Goal: Obtain resource: Download file/media

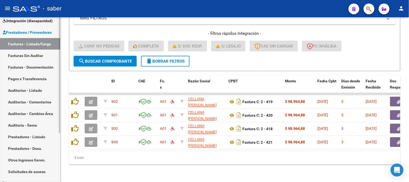
scroll to position [69, 0]
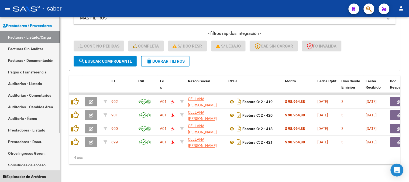
click at [25, 173] on span "Explorador de Archivos" at bounding box center [24, 176] width 43 height 6
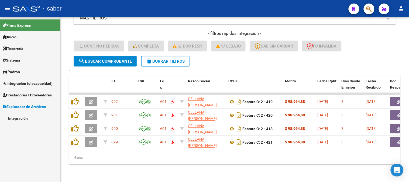
scroll to position [0, 0]
click at [31, 85] on span "Integración (discapacidad)" at bounding box center [28, 83] width 50 height 6
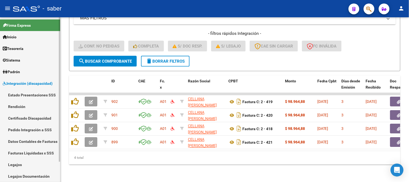
scroll to position [23, 0]
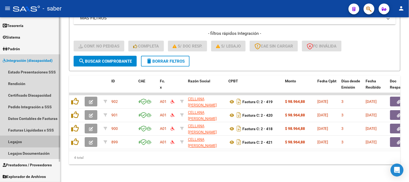
click at [20, 142] on link "Legajos" at bounding box center [30, 142] width 60 height 12
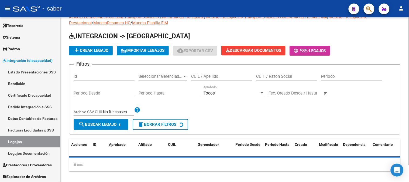
scroll to position [18, 0]
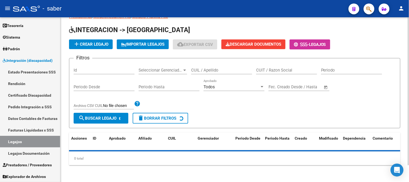
click at [212, 69] on input "CUIL / Apellido" at bounding box center [221, 70] width 61 height 5
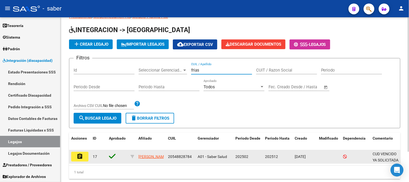
type input "frias"
click at [84, 155] on button "assignment" at bounding box center [79, 157] width 17 height 10
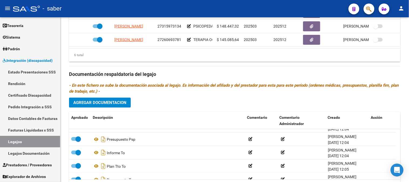
scroll to position [248, 0]
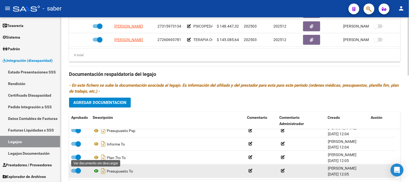
click at [96, 173] on icon at bounding box center [96, 171] width 7 height 6
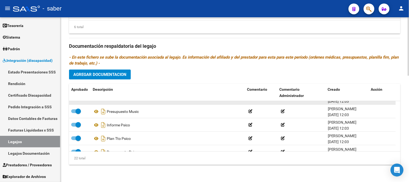
scroll to position [39, 0]
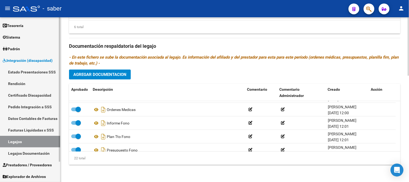
click at [20, 164] on span "Prestadores / Proveedores" at bounding box center [27, 165] width 49 height 6
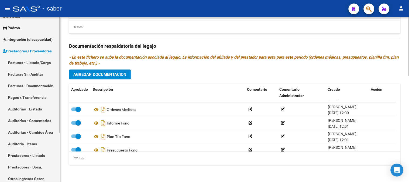
scroll to position [53, 0]
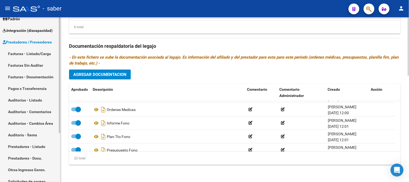
click at [31, 52] on link "Facturas - Listado/Carga" at bounding box center [30, 54] width 60 height 12
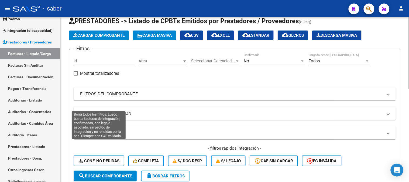
scroll to position [72, 0]
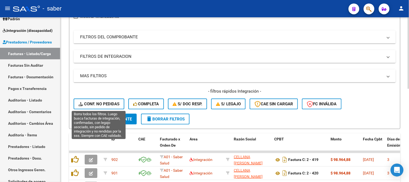
click at [104, 104] on span "Conf. no pedidas" at bounding box center [98, 103] width 41 height 5
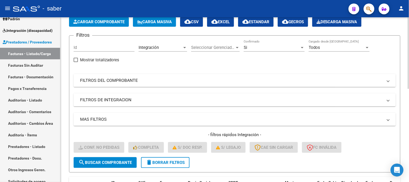
scroll to position [12, 0]
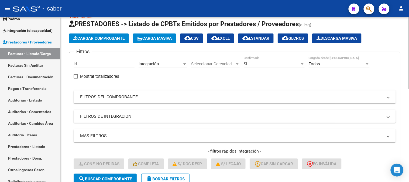
click at [176, 95] on mat-panel-title "FILTROS DEL COMPROBANTE" at bounding box center [231, 97] width 303 height 6
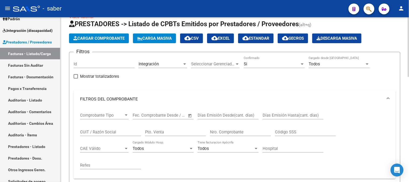
click at [97, 130] on input "CUIT / Razón Social" at bounding box center [110, 131] width 61 height 5
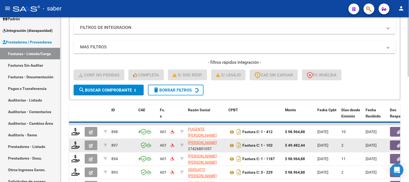
scroll to position [192, 0]
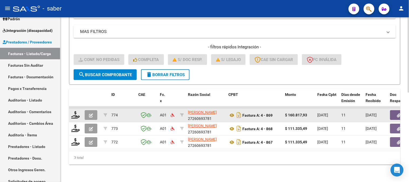
type input "lencina"
click at [394, 113] on button "button" at bounding box center [398, 115] width 17 height 10
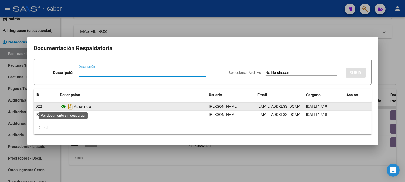
click at [61, 106] on icon at bounding box center [63, 106] width 7 height 6
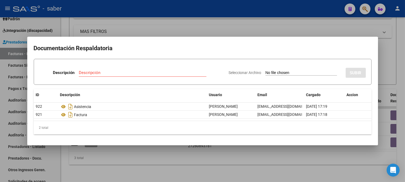
click at [338, 171] on div at bounding box center [202, 91] width 405 height 182
